Goal: Entertainment & Leisure: Consume media (video, audio)

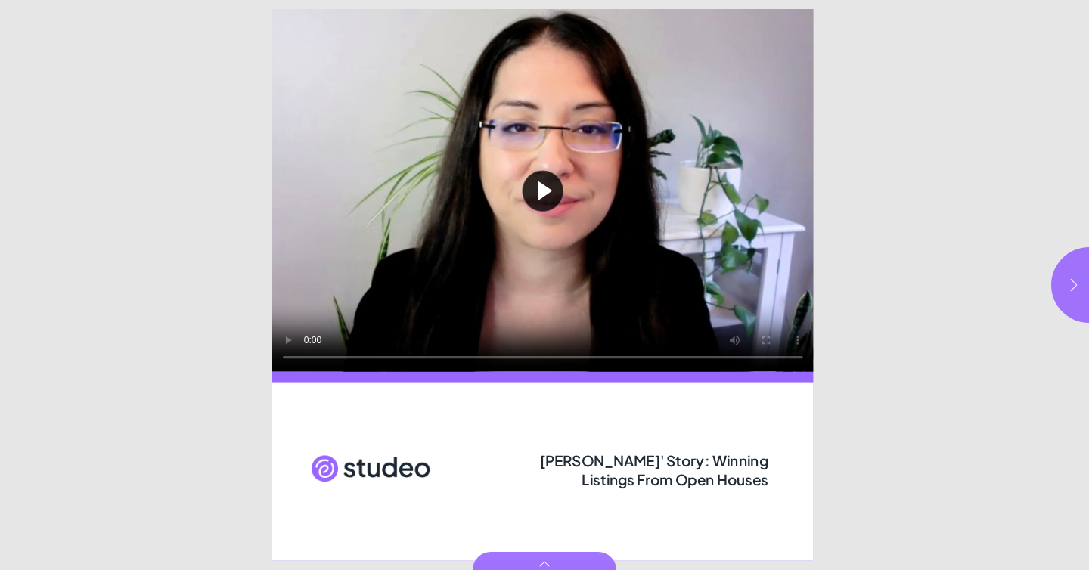
click at [1072, 288] on icon "button" at bounding box center [1074, 285] width 15 height 15
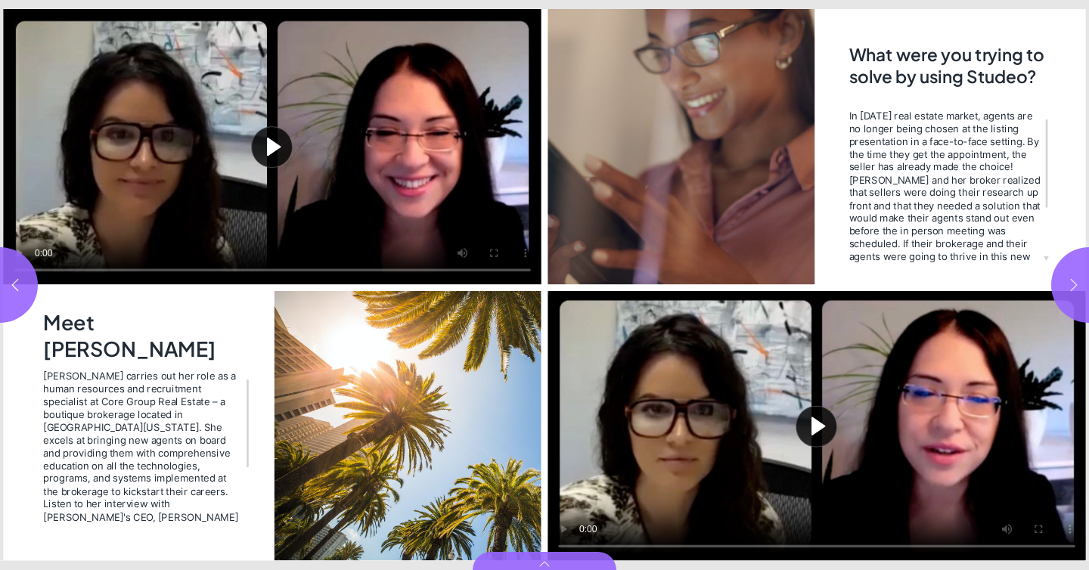
click at [1072, 288] on icon "button" at bounding box center [1074, 285] width 15 height 15
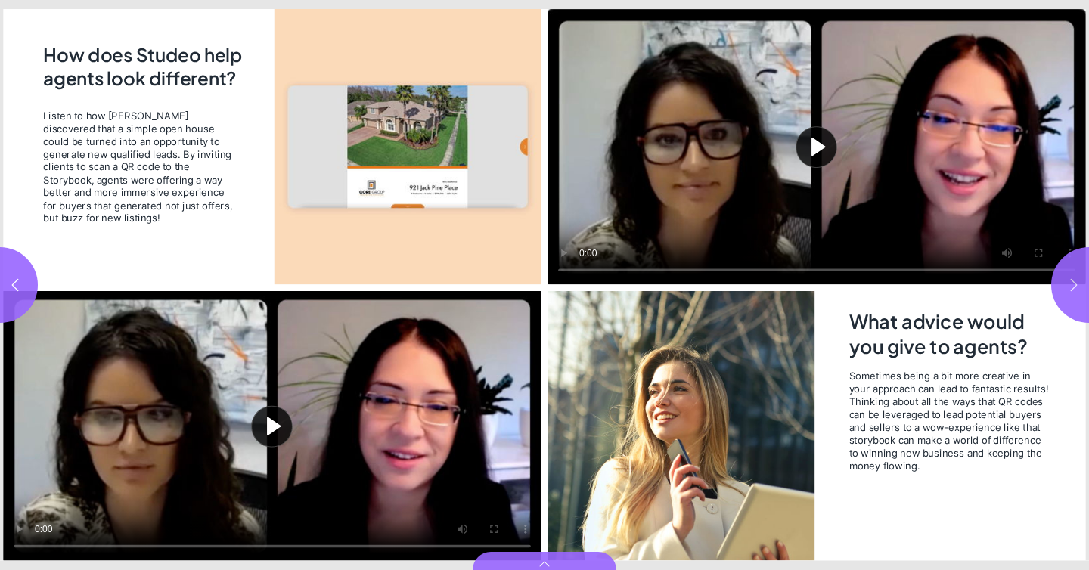
click at [1072, 288] on icon "button" at bounding box center [1074, 285] width 15 height 15
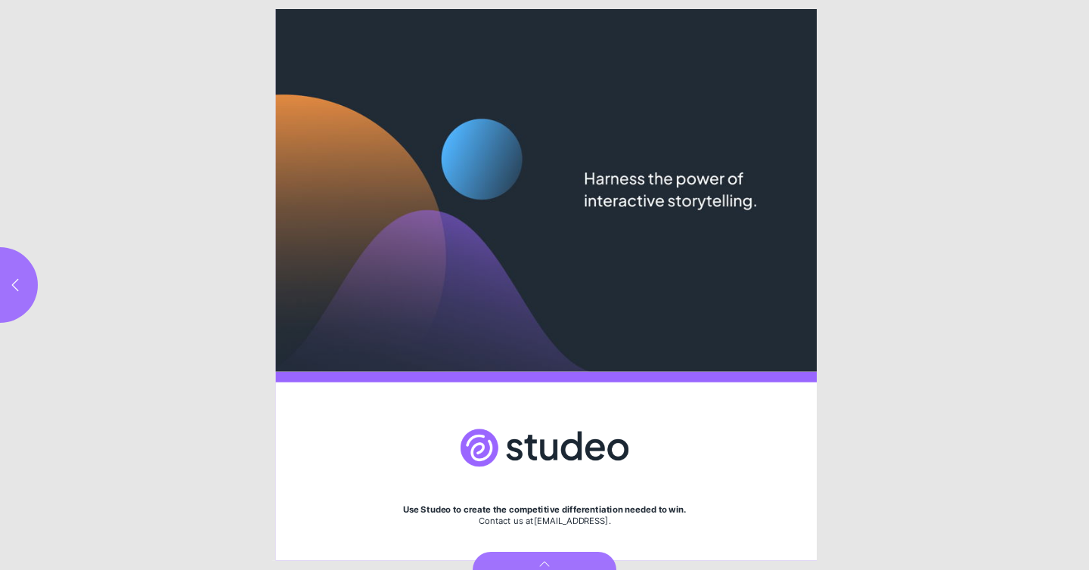
click at [36, 0] on html "[PERSON_NAME]' Story: Winning Listings From Open Houses Use Studeo to create th…" at bounding box center [544, 0] width 1089 height 0
click at [4, 291] on button "button" at bounding box center [0, 285] width 76 height 76
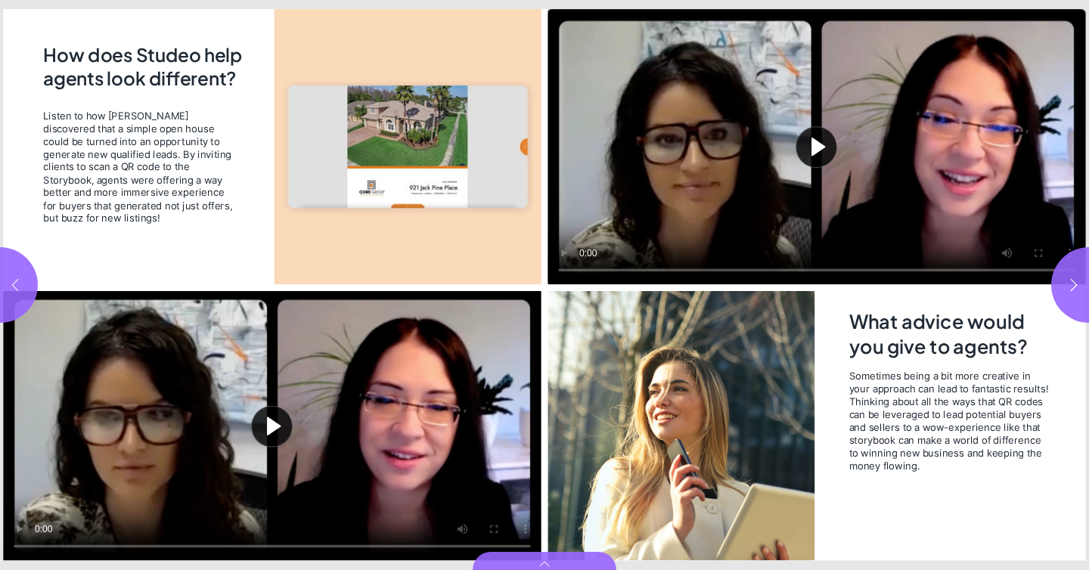
click at [9, 281] on icon "button" at bounding box center [15, 285] width 15 height 15
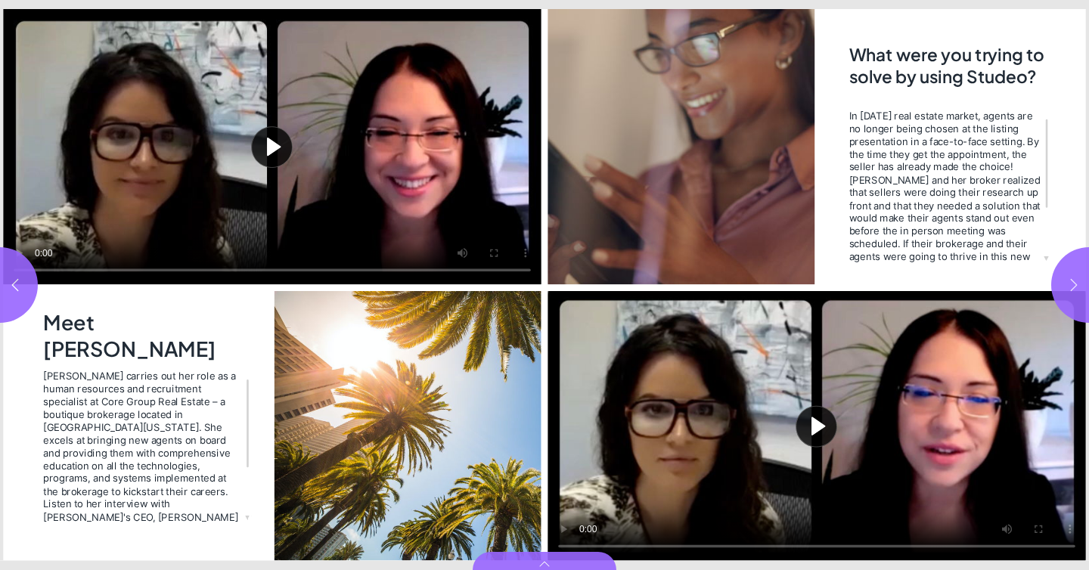
click at [1079, 303] on button "button" at bounding box center [1090, 285] width 76 height 76
type input "***"
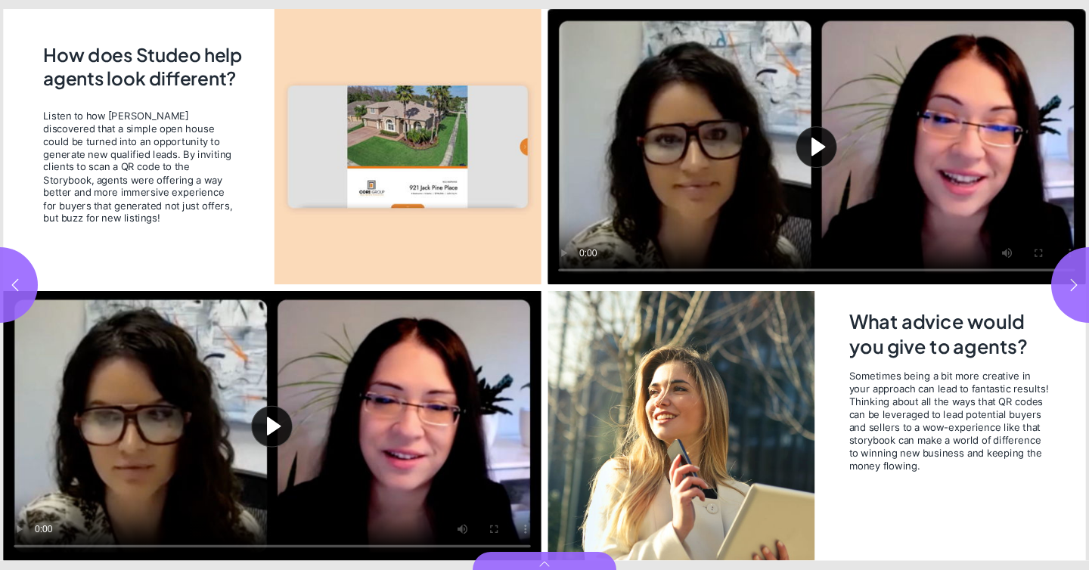
click at [207, 433] on button "Play video" at bounding box center [272, 426] width 538 height 270
click at [268, 434] on video "Video" at bounding box center [272, 426] width 538 height 270
